Goal: Information Seeking & Learning: Learn about a topic

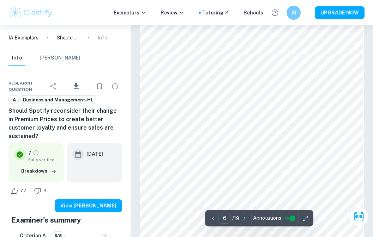
scroll to position [1485, 0]
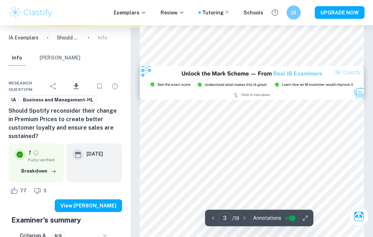
type input "2"
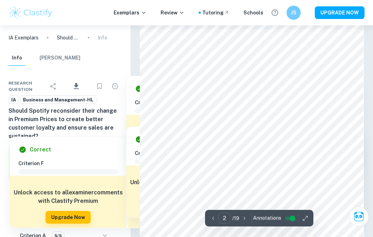
scroll to position [365, 0]
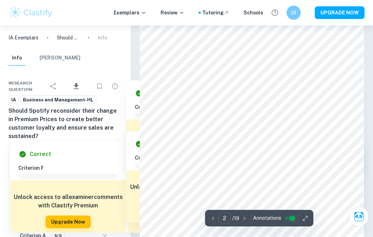
click at [199, 167] on div at bounding box center [257, 170] width 157 height 10
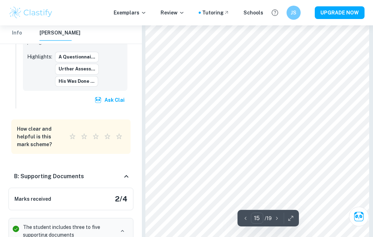
scroll to position [4162, 0]
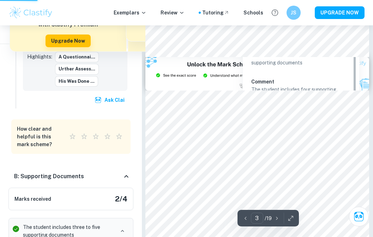
type input "2"
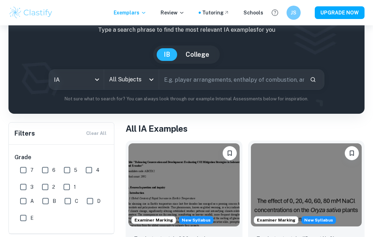
scroll to position [43, 0]
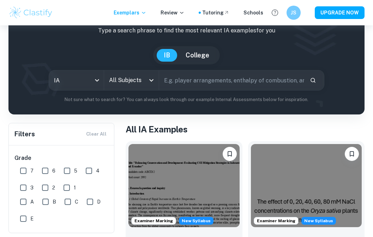
click at [21, 170] on input "7" at bounding box center [23, 171] width 14 height 14
checkbox input "true"
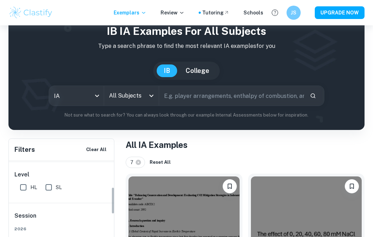
scroll to position [87, 0]
click at [18, 188] on input "HL" at bounding box center [23, 189] width 14 height 14
checkbox input "true"
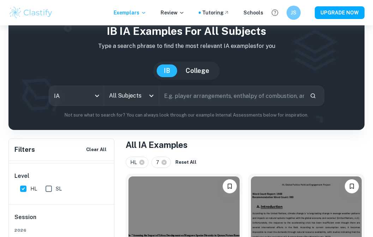
click at [126, 100] on input "All Subjects" at bounding box center [126, 95] width 38 height 13
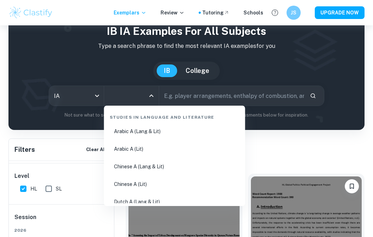
click at [123, 176] on li "Chinese A (Lit)" at bounding box center [174, 184] width 135 height 16
type input "Chinese A (Lit)"
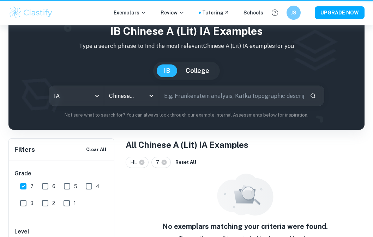
click at [118, 103] on input "Chinese A (Lit)" at bounding box center [121, 95] width 29 height 13
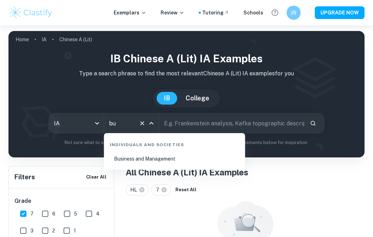
click at [195, 160] on li "Business and Management" at bounding box center [174, 159] width 135 height 16
type input "Business and Management"
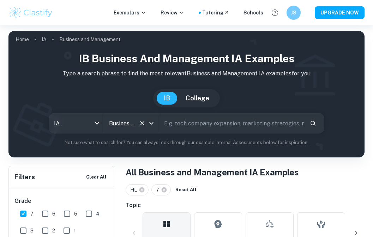
click at [226, 125] on input "text" at bounding box center [231, 124] width 145 height 20
type input "a"
click at [308, 120] on button "Search" at bounding box center [313, 123] width 12 height 12
click at [310, 128] on button "Search" at bounding box center [313, 123] width 12 height 12
click at [286, 123] on input "text" at bounding box center [231, 124] width 145 height 20
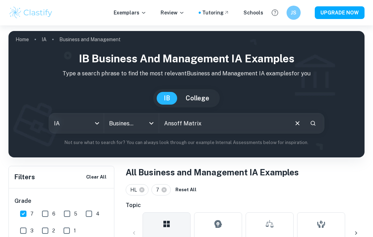
type input "Ansoff Matrix"
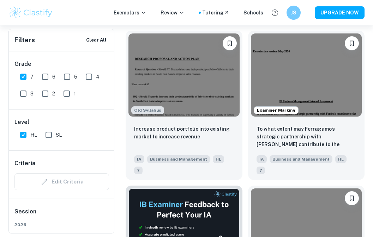
scroll to position [230, 0]
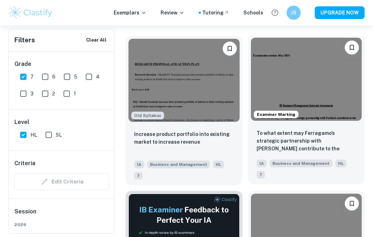
click at [346, 105] on img at bounding box center [306, 79] width 111 height 83
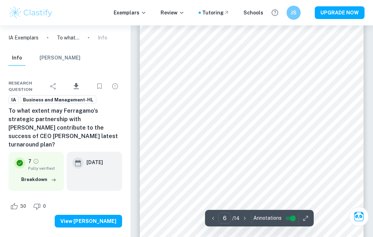
scroll to position [1564, 0]
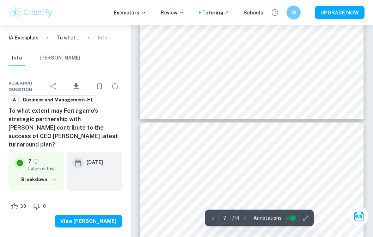
type input "6"
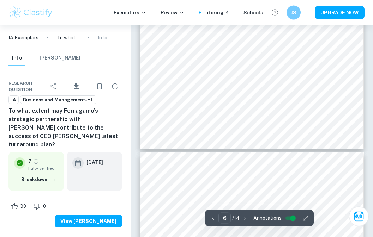
scroll to position [1698, 0]
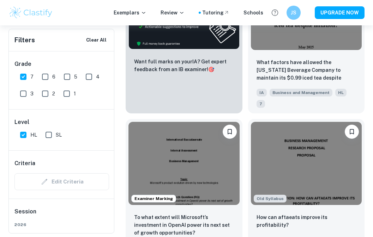
scroll to position [230, 0]
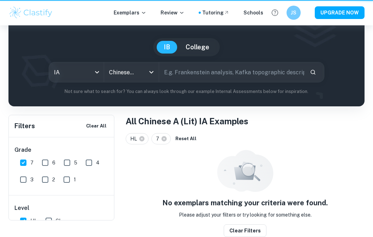
type input "Chinese A (Lit)"
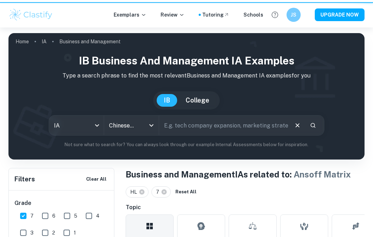
type input "Business and Management"
type input "Ansoff Matrix"
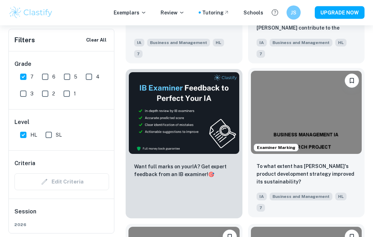
scroll to position [352, 0]
click at [343, 144] on img at bounding box center [306, 112] width 111 height 83
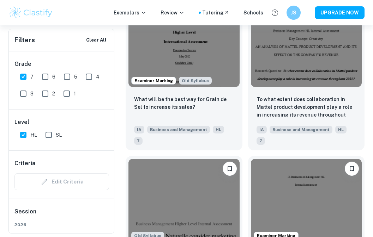
scroll to position [1040, 0]
click at [305, 202] on img at bounding box center [306, 199] width 111 height 83
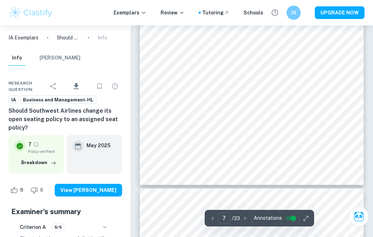
scroll to position [1965, 0]
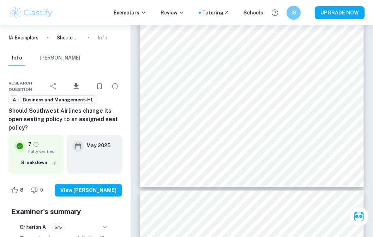
type input "8"
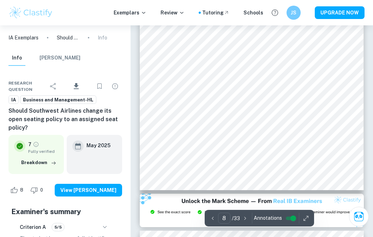
scroll to position [2258, 0]
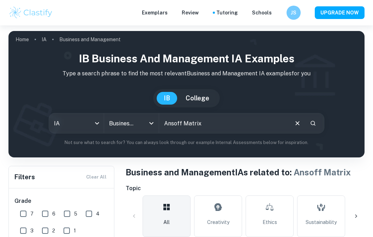
checkbox input "true"
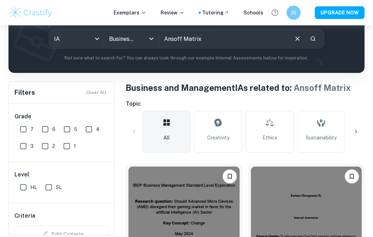
scroll to position [100, 0]
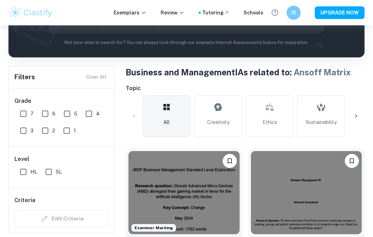
click at [24, 115] on input "7" at bounding box center [23, 114] width 14 height 14
checkbox input "true"
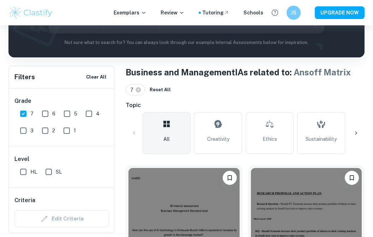
click at [25, 176] on input "HL" at bounding box center [23, 172] width 14 height 14
checkbox input "true"
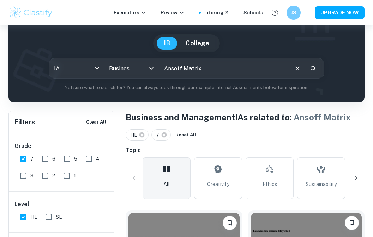
scroll to position [28, 0]
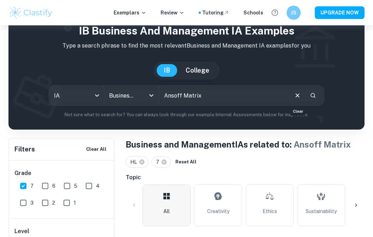
drag, startPoint x: 299, startPoint y: 95, endPoint x: 296, endPoint y: 123, distance: 28.4
click at [299, 95] on icon "Clear" at bounding box center [298, 96] width 8 height 8
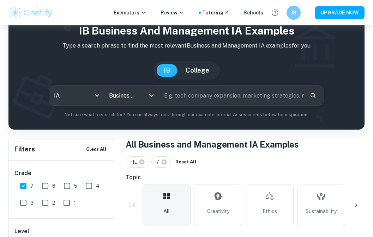
scroll to position [28, 0]
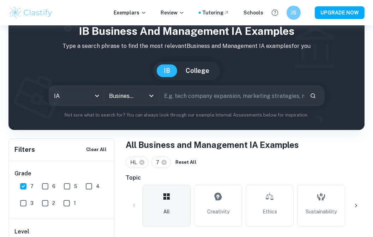
click at [266, 103] on input "Ansoff Matrix" at bounding box center [231, 96] width 145 height 20
type input "Ratio analysis"
click at [319, 99] on div "Ratio analysis ​" at bounding box center [241, 96] width 165 height 20
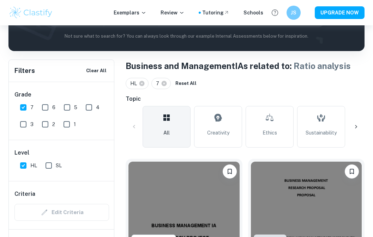
scroll to position [152, 0]
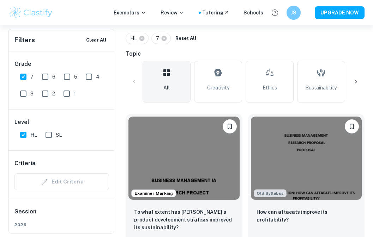
drag, startPoint x: 283, startPoint y: 117, endPoint x: 0, endPoint y: -152, distance: 390.8
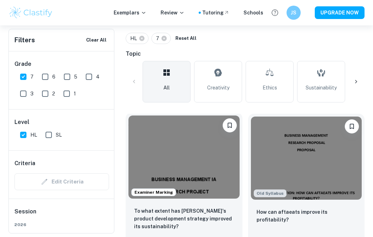
click at [200, 168] on img at bounding box center [183, 157] width 111 height 83
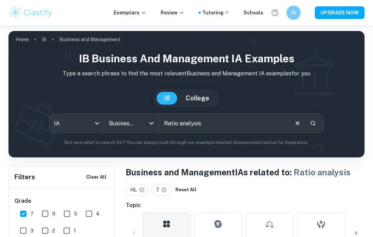
scroll to position [175, 0]
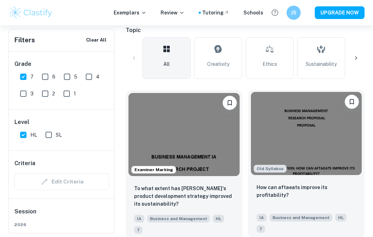
click at [317, 147] on img at bounding box center [306, 133] width 111 height 83
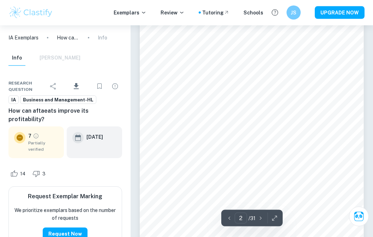
scroll to position [352, 0]
type input "1"
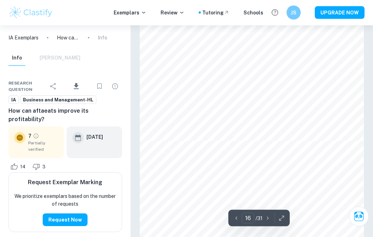
scroll to position [4642, 0]
type input "1"
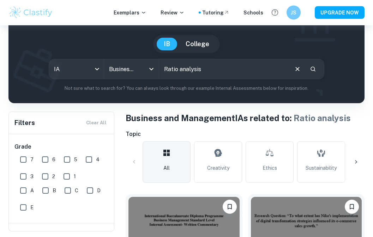
scroll to position [35, 0]
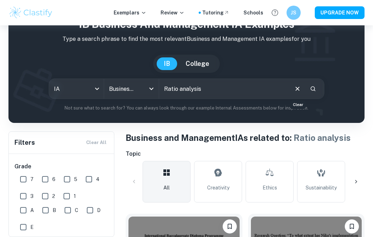
click at [298, 91] on icon "Clear" at bounding box center [298, 89] width 8 height 8
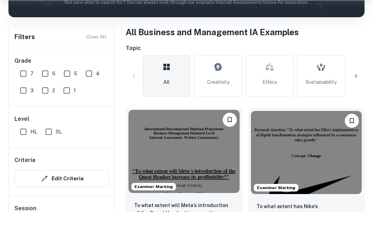
scroll to position [125, 0]
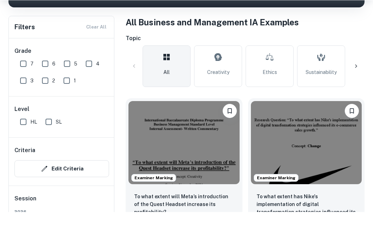
click at [23, 82] on input "7" at bounding box center [23, 89] width 14 height 14
checkbox input "true"
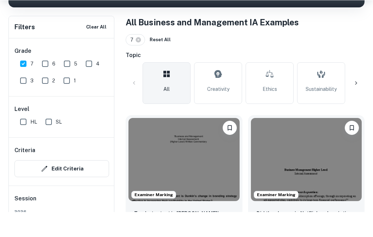
scroll to position [150, 0]
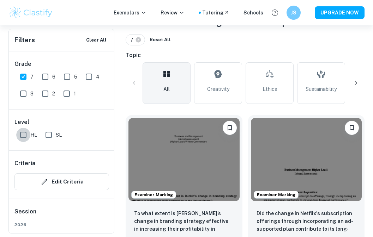
click at [23, 135] on input "HL" at bounding box center [23, 135] width 14 height 14
checkbox input "true"
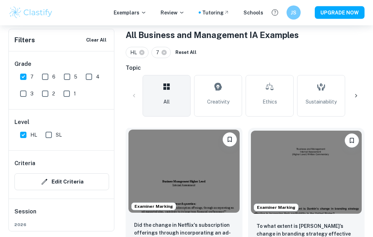
scroll to position [138, 0]
click at [164, 176] on img at bounding box center [183, 171] width 111 height 83
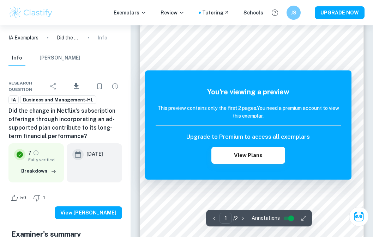
scroll to position [24, 0]
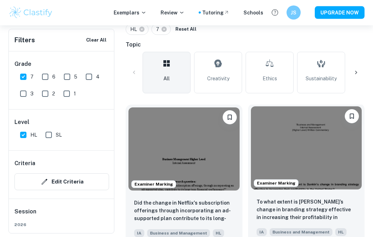
scroll to position [161, 0]
click at [314, 166] on img at bounding box center [306, 148] width 111 height 83
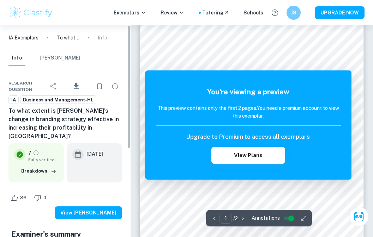
scroll to position [24, 0]
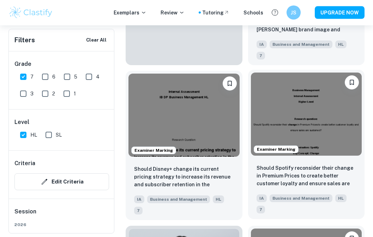
scroll to position [505, 0]
click at [300, 123] on img at bounding box center [306, 114] width 111 height 83
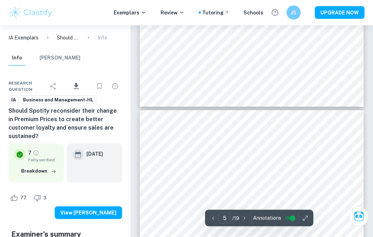
scroll to position [1174, 0]
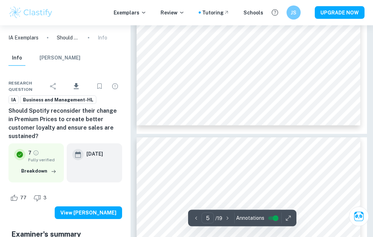
type input "4"
